Goal: Task Accomplishment & Management: Complete application form

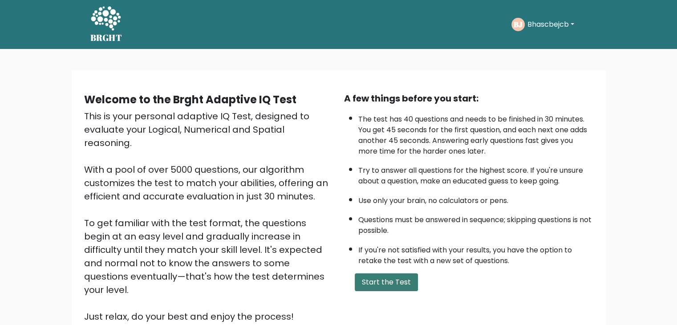
click at [378, 277] on button "Start the Test" at bounding box center [386, 282] width 63 height 18
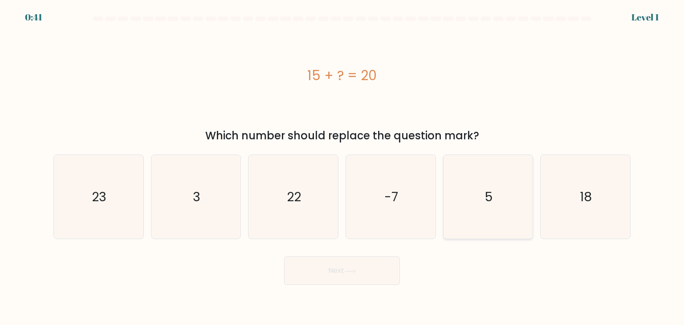
click at [498, 208] on icon "5" at bounding box center [488, 197] width 84 height 84
click at [342, 167] on input "e. 5" at bounding box center [342, 165] width 0 height 4
radio input "true"
click at [378, 275] on button "Next" at bounding box center [342, 270] width 116 height 28
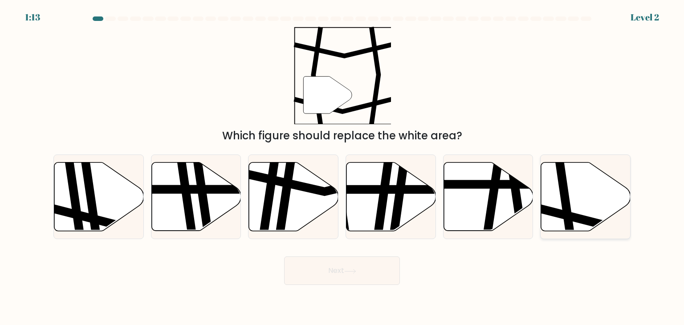
click at [576, 196] on icon at bounding box center [586, 197] width 90 height 69
click at [342, 167] on input "f." at bounding box center [342, 165] width 0 height 4
radio input "true"
click at [330, 271] on button "Next" at bounding box center [342, 270] width 116 height 28
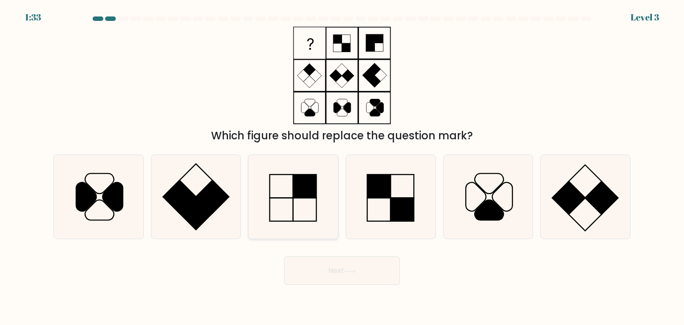
click at [290, 201] on icon at bounding box center [293, 197] width 84 height 84
click at [342, 167] on input "c." at bounding box center [342, 165] width 0 height 4
radio input "true"
click at [318, 266] on button "Next" at bounding box center [342, 270] width 116 height 28
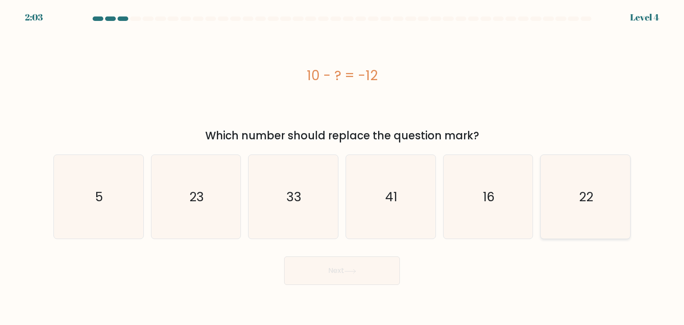
click at [567, 191] on icon "22" at bounding box center [585, 197] width 84 height 84
click at [342, 167] on input "f. 22" at bounding box center [342, 165] width 0 height 4
radio input "true"
click at [358, 272] on button "Next" at bounding box center [342, 270] width 116 height 28
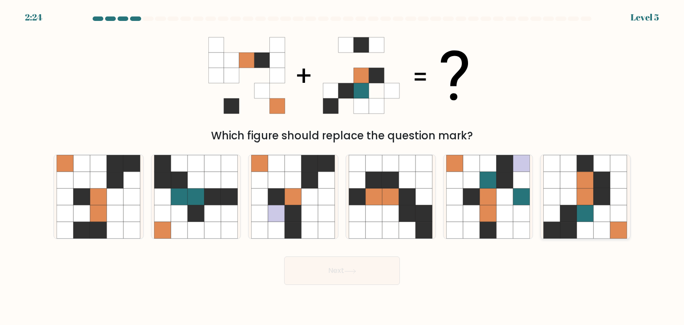
click at [590, 193] on icon at bounding box center [585, 196] width 17 height 17
click at [342, 167] on input "f." at bounding box center [342, 165] width 0 height 4
radio input "true"
click at [342, 277] on button "Next" at bounding box center [342, 270] width 116 height 28
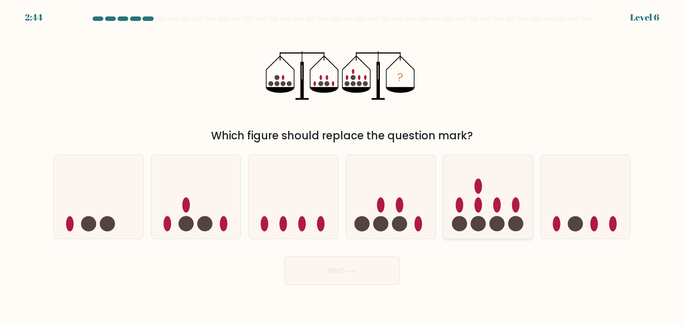
click at [492, 191] on icon at bounding box center [489, 197] width 90 height 74
click at [342, 167] on input "e." at bounding box center [342, 165] width 0 height 4
radio input "true"
click at [346, 267] on button "Next" at bounding box center [342, 270] width 116 height 28
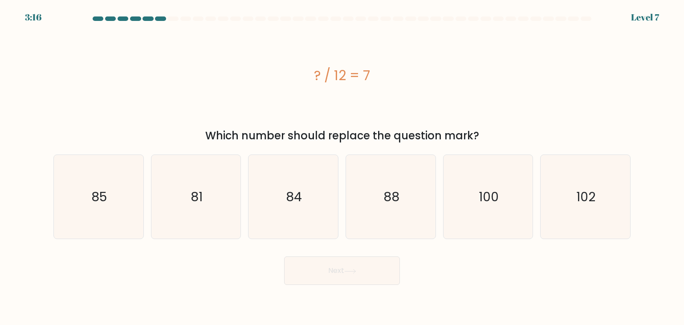
click at [334, 87] on div "? / 12 = 7" at bounding box center [341, 76] width 577 height 98
click at [307, 191] on icon "84" at bounding box center [293, 197] width 84 height 84
click at [342, 167] on input "c. 84" at bounding box center [342, 165] width 0 height 4
radio input "true"
click at [308, 268] on button "Next" at bounding box center [342, 270] width 116 height 28
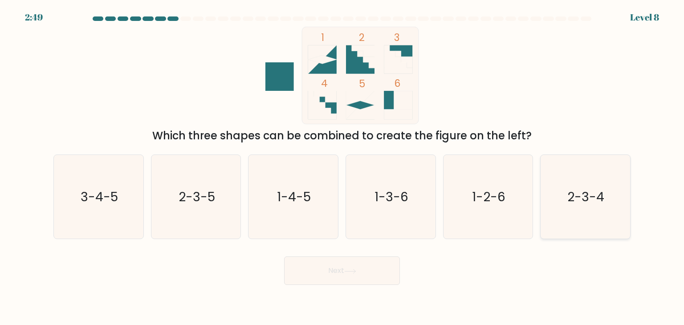
click at [562, 191] on icon "2-3-4" at bounding box center [585, 197] width 84 height 84
click at [342, 167] on input "f. 2-3-4" at bounding box center [342, 165] width 0 height 4
radio input "true"
click at [358, 273] on button "Next" at bounding box center [342, 270] width 116 height 28
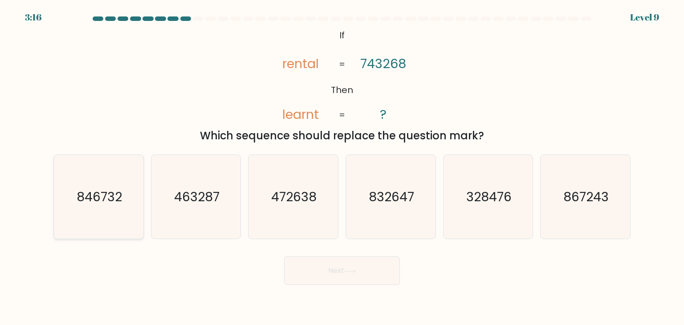
click at [134, 195] on icon "846732" at bounding box center [99, 197] width 84 height 84
click at [342, 167] on input "a. 846732" at bounding box center [342, 165] width 0 height 4
radio input "true"
click at [331, 271] on button "Next" at bounding box center [342, 270] width 116 height 28
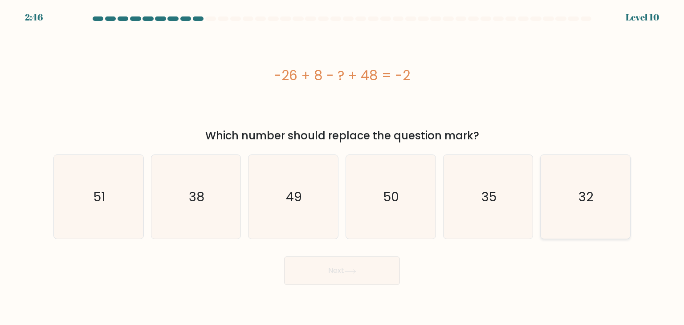
click at [549, 191] on icon "32" at bounding box center [585, 197] width 84 height 84
click at [342, 167] on input "f. 32" at bounding box center [342, 165] width 0 height 4
radio input "true"
click at [342, 273] on button "Next" at bounding box center [342, 270] width 116 height 28
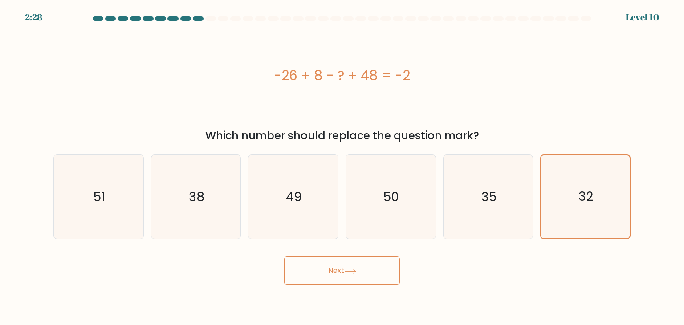
click at [343, 273] on button "Next" at bounding box center [342, 270] width 116 height 28
click at [486, 204] on text "35" at bounding box center [488, 197] width 15 height 18
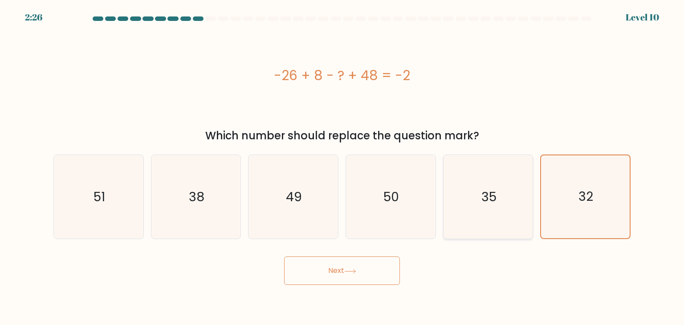
click at [342, 167] on input "e. 35" at bounding box center [342, 165] width 0 height 4
radio input "true"
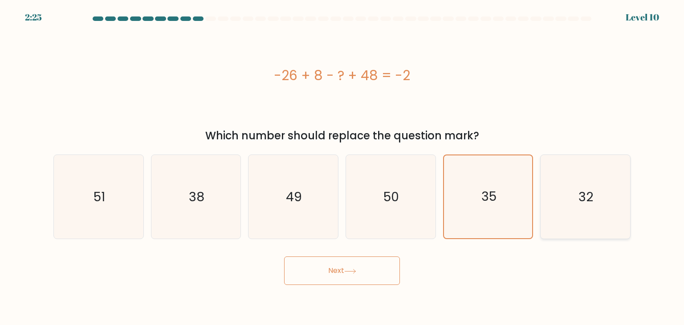
click at [548, 201] on icon "32" at bounding box center [585, 197] width 84 height 84
click at [342, 167] on input "f. 32" at bounding box center [342, 165] width 0 height 4
radio input "true"
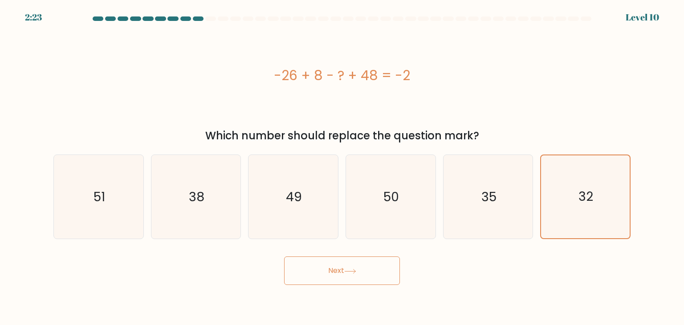
click at [369, 269] on button "Next" at bounding box center [342, 270] width 116 height 28
drag, startPoint x: 369, startPoint y: 269, endPoint x: 310, endPoint y: 276, distance: 59.2
click at [310, 276] on button "Next" at bounding box center [342, 270] width 116 height 28
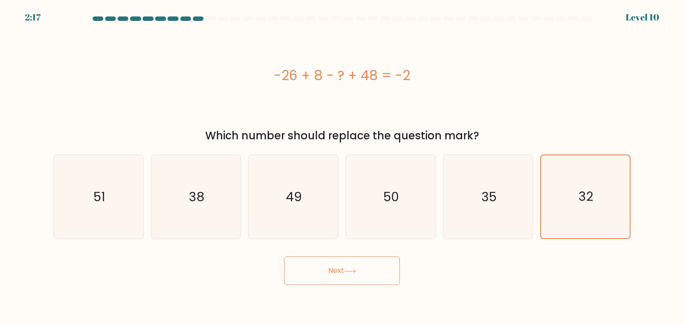
click at [310, 276] on button "Next" at bounding box center [342, 270] width 116 height 28
click at [151, 113] on div "-26 + 8 - ? + 48 = -2" at bounding box center [341, 76] width 577 height 98
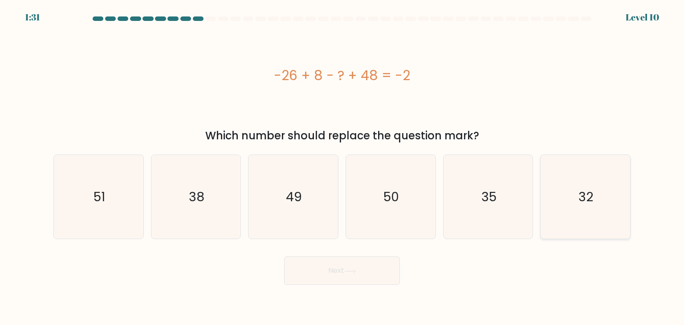
click at [558, 182] on icon "32" at bounding box center [585, 197] width 84 height 84
click at [342, 167] on input "f. 32" at bounding box center [342, 165] width 0 height 4
radio input "true"
click at [365, 271] on button "Next" at bounding box center [342, 270] width 116 height 28
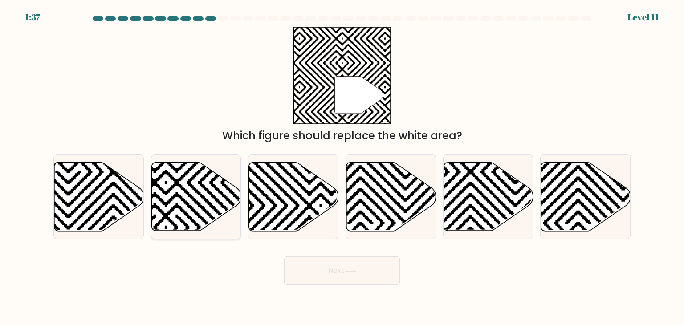
click at [193, 187] on icon at bounding box center [166, 228] width 180 height 180
click at [342, 167] on input "b." at bounding box center [342, 165] width 0 height 4
radio input "true"
click at [318, 265] on button "Next" at bounding box center [342, 270] width 116 height 28
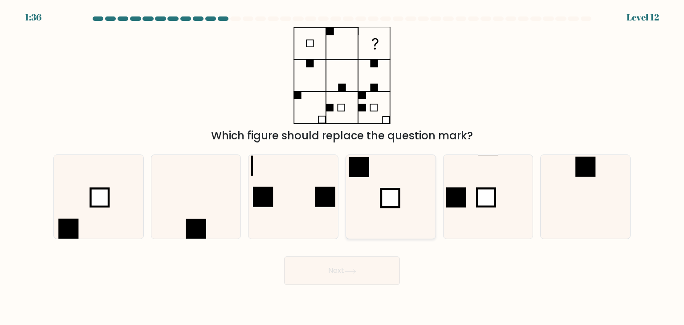
click at [387, 177] on icon at bounding box center [391, 197] width 84 height 84
click at [342, 167] on input "d." at bounding box center [342, 165] width 0 height 4
radio input "true"
click at [338, 267] on button "Next" at bounding box center [342, 270] width 116 height 28
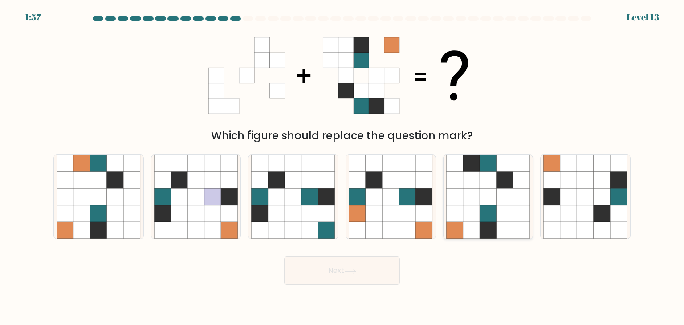
click at [470, 212] on icon at bounding box center [471, 213] width 17 height 17
click at [342, 167] on input "e." at bounding box center [342, 165] width 0 height 4
radio input "true"
click at [348, 268] on button "Next" at bounding box center [342, 270] width 116 height 28
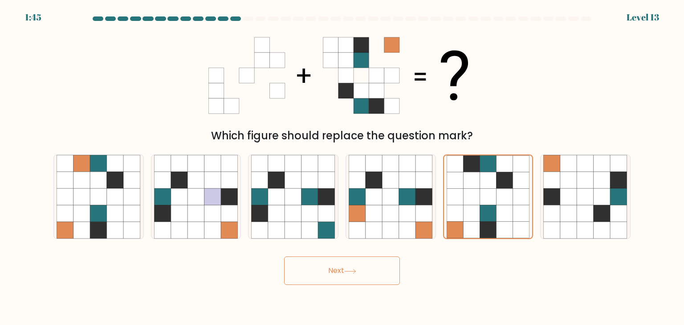
click at [348, 268] on button "Next" at bounding box center [342, 270] width 116 height 28
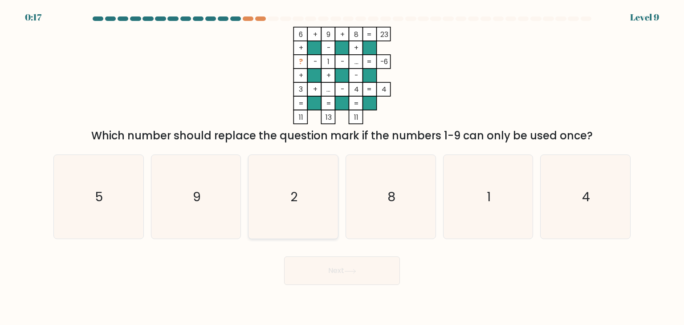
click at [315, 183] on icon "2" at bounding box center [293, 197] width 84 height 84
click at [342, 167] on input "c. 2" at bounding box center [342, 165] width 0 height 4
radio input "true"
click at [343, 275] on button "Next" at bounding box center [342, 270] width 116 height 28
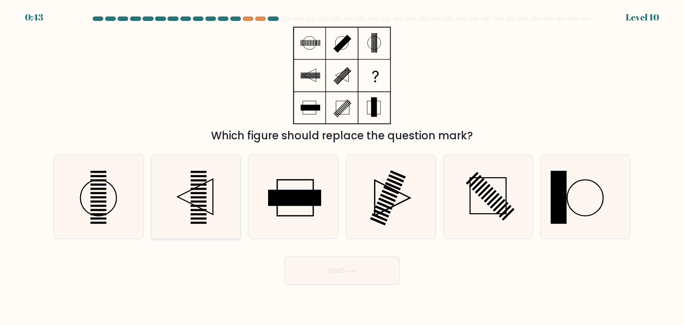
click at [184, 188] on icon at bounding box center [196, 197] width 84 height 84
click at [342, 167] on input "b." at bounding box center [342, 165] width 0 height 4
radio input "true"
click at [316, 276] on button "Next" at bounding box center [342, 270] width 116 height 28
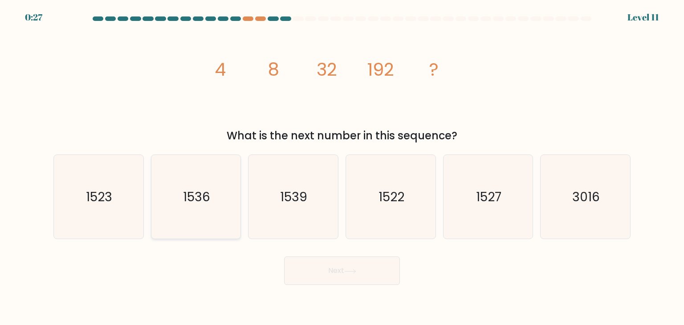
click at [219, 183] on icon "1536" at bounding box center [196, 197] width 84 height 84
click at [342, 167] on input "b. 1536" at bounding box center [342, 165] width 0 height 4
radio input "true"
click at [334, 273] on button "Next" at bounding box center [342, 270] width 116 height 28
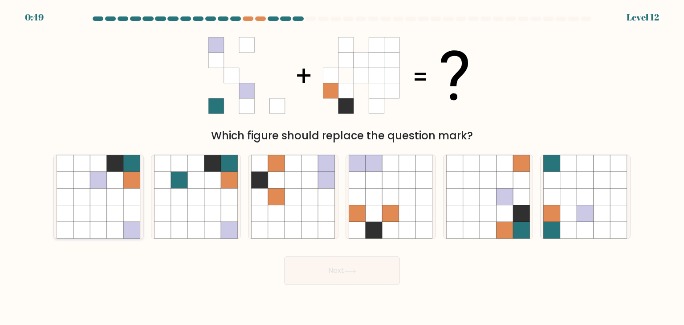
click at [113, 213] on icon at bounding box center [115, 213] width 17 height 17
click at [342, 167] on input "a." at bounding box center [342, 165] width 0 height 4
radio input "true"
click at [324, 279] on button "Next" at bounding box center [342, 270] width 116 height 28
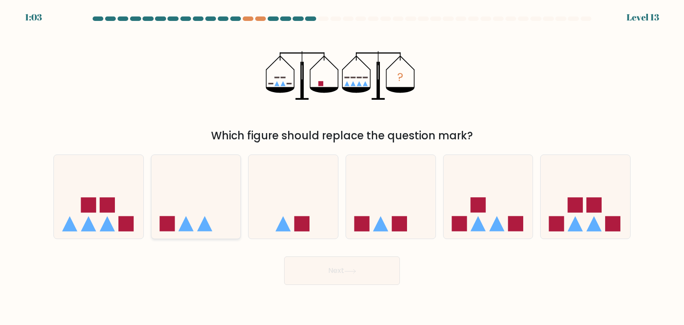
click at [192, 211] on icon at bounding box center [196, 197] width 90 height 74
click at [342, 167] on input "b." at bounding box center [342, 165] width 0 height 4
radio input "true"
click at [311, 272] on button "Next" at bounding box center [342, 270] width 116 height 28
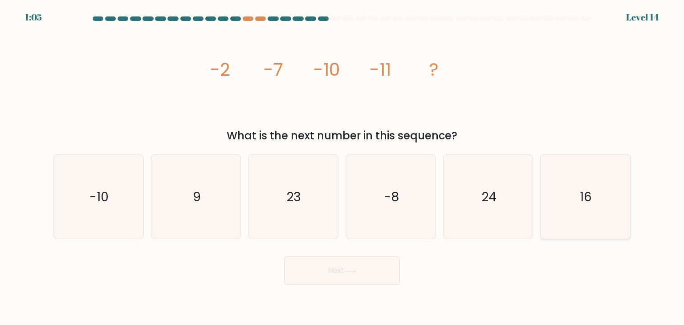
click at [560, 200] on icon "16" at bounding box center [585, 197] width 84 height 84
click at [342, 167] on input "f. 16" at bounding box center [342, 165] width 0 height 4
radio input "true"
click at [349, 272] on icon at bounding box center [350, 271] width 12 height 5
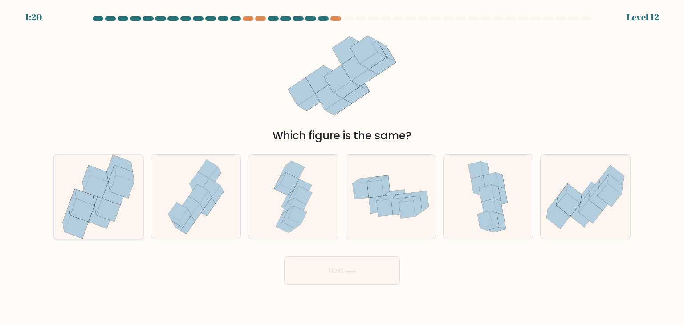
click at [79, 196] on icon at bounding box center [85, 197] width 20 height 16
click at [342, 167] on input "a." at bounding box center [342, 165] width 0 height 4
radio input "true"
click at [303, 268] on button "Next" at bounding box center [342, 270] width 116 height 28
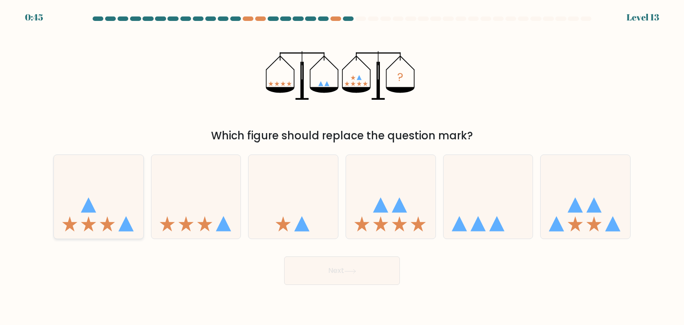
click at [115, 220] on icon at bounding box center [99, 197] width 90 height 74
click at [342, 167] on input "a." at bounding box center [342, 165] width 0 height 4
radio input "true"
click at [338, 266] on button "Next" at bounding box center [342, 270] width 116 height 28
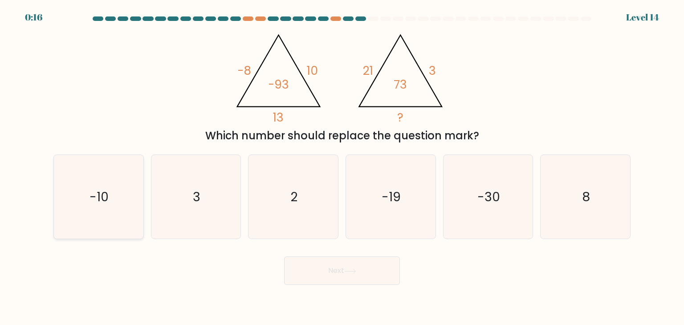
click at [82, 186] on icon "-10" at bounding box center [99, 197] width 84 height 84
click at [342, 167] on input "a. -10" at bounding box center [342, 165] width 0 height 4
radio input "true"
click at [329, 275] on button "Next" at bounding box center [342, 270] width 116 height 28
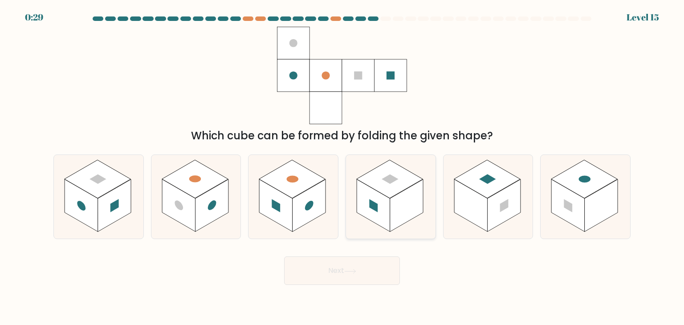
click at [391, 199] on rect at bounding box center [406, 205] width 33 height 53
click at [342, 167] on input "d." at bounding box center [342, 165] width 0 height 4
radio input "true"
click at [114, 195] on rect at bounding box center [114, 205] width 33 height 53
click at [342, 167] on input "a." at bounding box center [342, 165] width 0 height 4
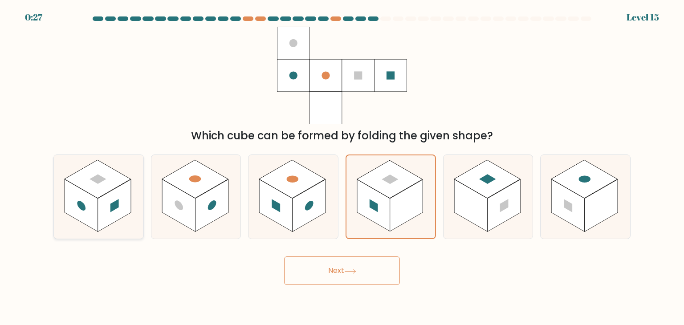
radio input "true"
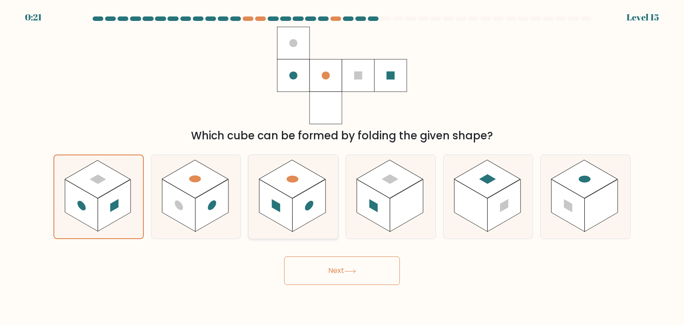
click at [270, 202] on rect at bounding box center [276, 205] width 33 height 53
click at [342, 167] on input "c." at bounding box center [342, 165] width 0 height 4
radio input "true"
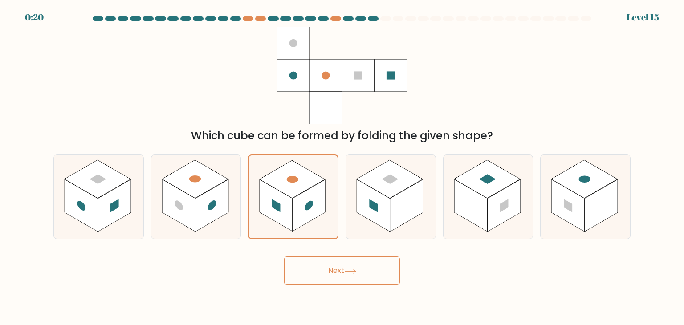
click at [320, 270] on button "Next" at bounding box center [342, 270] width 116 height 28
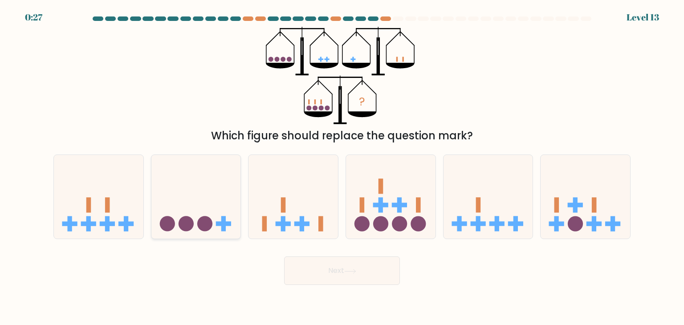
click at [202, 212] on icon at bounding box center [196, 197] width 90 height 74
click at [342, 167] on input "b." at bounding box center [342, 165] width 0 height 4
radio input "true"
click at [317, 267] on button "Next" at bounding box center [342, 270] width 116 height 28
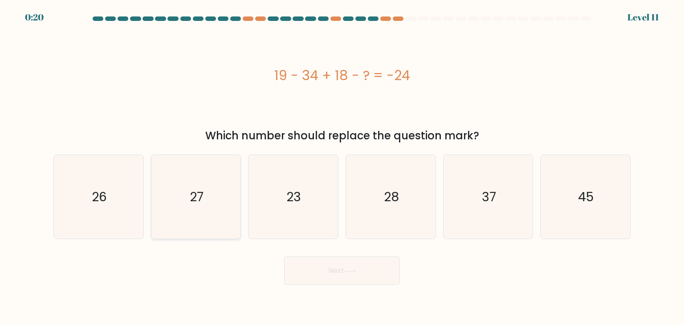
click at [189, 200] on icon "27" at bounding box center [196, 197] width 84 height 84
click at [342, 167] on input "b. 27" at bounding box center [342, 165] width 0 height 4
radio input "true"
click at [306, 275] on button "Next" at bounding box center [342, 270] width 116 height 28
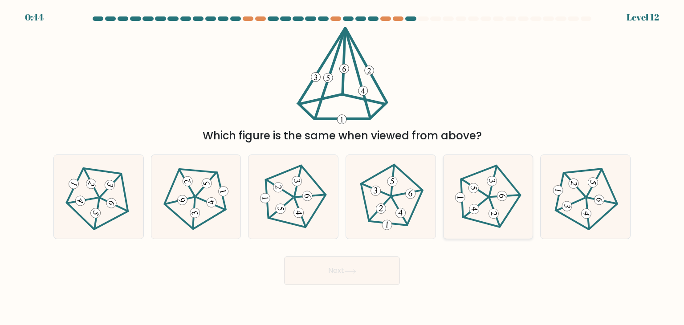
click at [481, 196] on icon at bounding box center [488, 196] width 67 height 67
click at [342, 167] on input "e." at bounding box center [342, 165] width 0 height 4
radio input "true"
click at [349, 271] on icon at bounding box center [350, 271] width 12 height 5
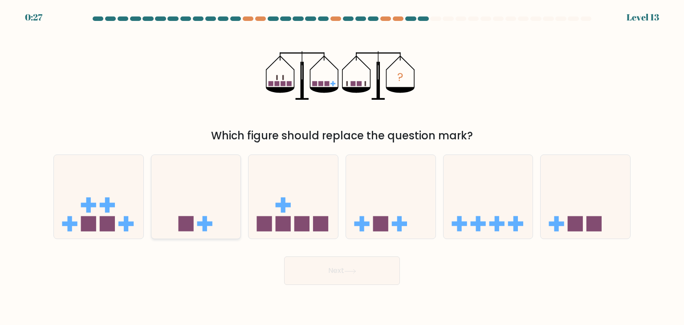
click at [185, 233] on icon at bounding box center [196, 197] width 90 height 74
click at [342, 167] on input "b." at bounding box center [342, 165] width 0 height 4
radio input "true"
click at [331, 269] on button "Next" at bounding box center [342, 270] width 116 height 28
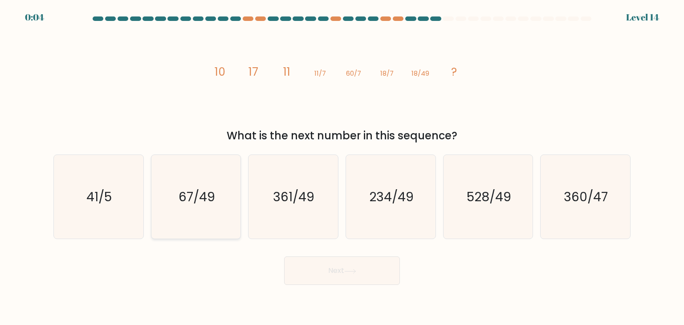
click at [170, 199] on icon "67/49" at bounding box center [196, 197] width 84 height 84
click at [342, 167] on input "b. 67/49" at bounding box center [342, 165] width 0 height 4
radio input "true"
click at [309, 267] on button "Next" at bounding box center [342, 270] width 116 height 28
